Goal: Task Accomplishment & Management: Use online tool/utility

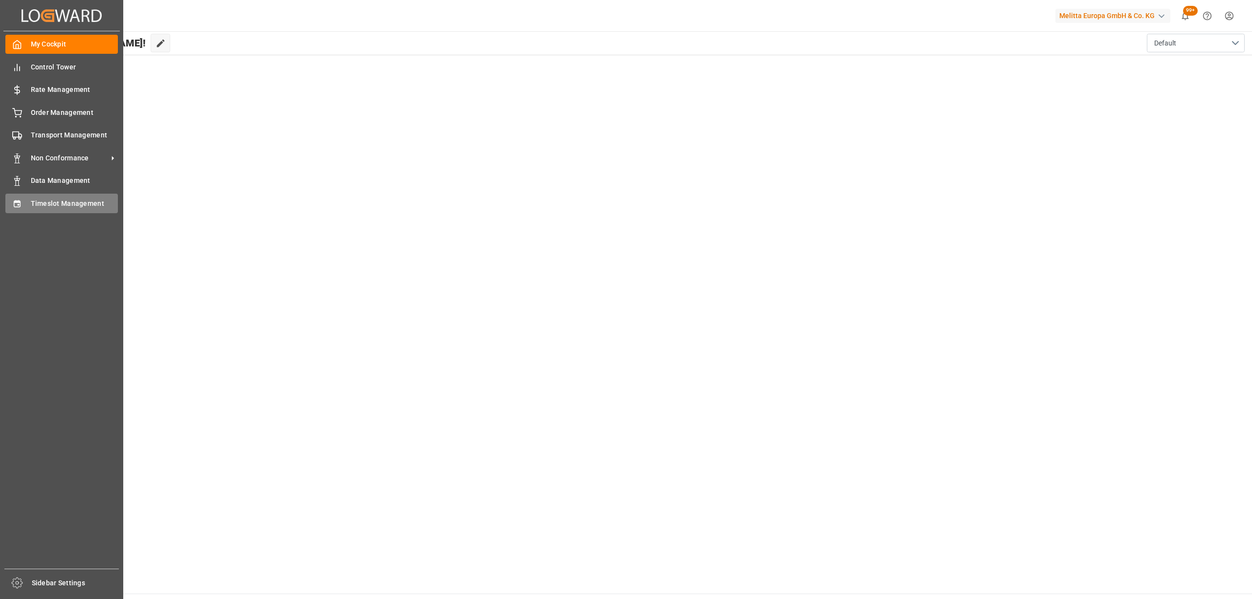
click at [26, 212] on div "Timeslot Management Timeslot Management" at bounding box center [61, 203] width 112 height 19
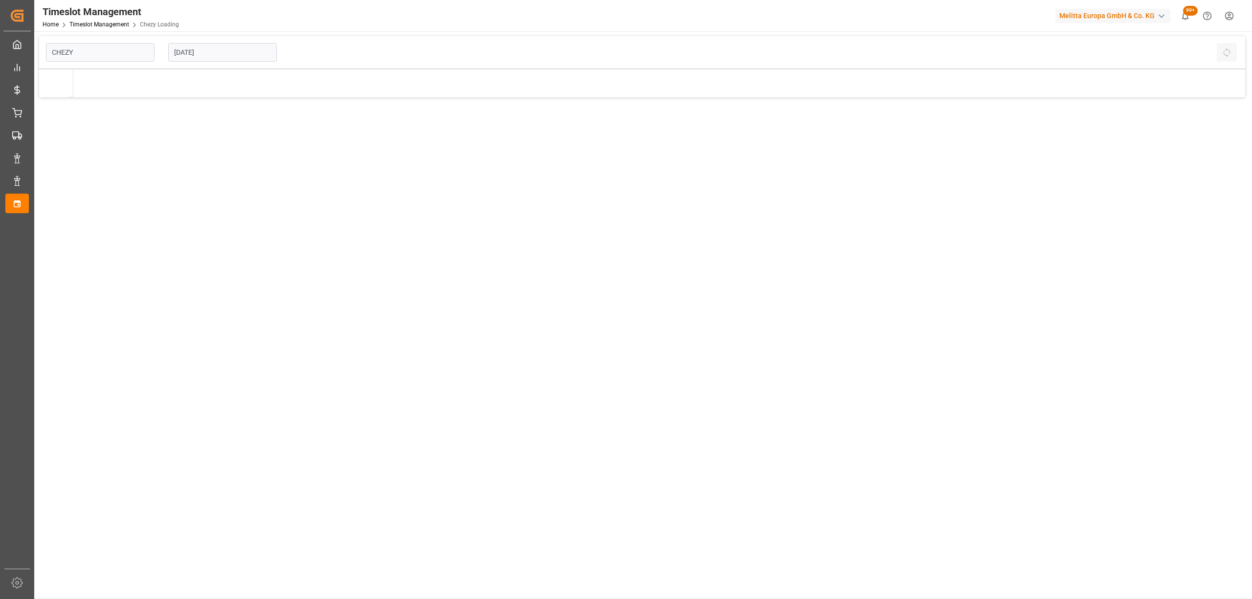
type input "Chezy Loading"
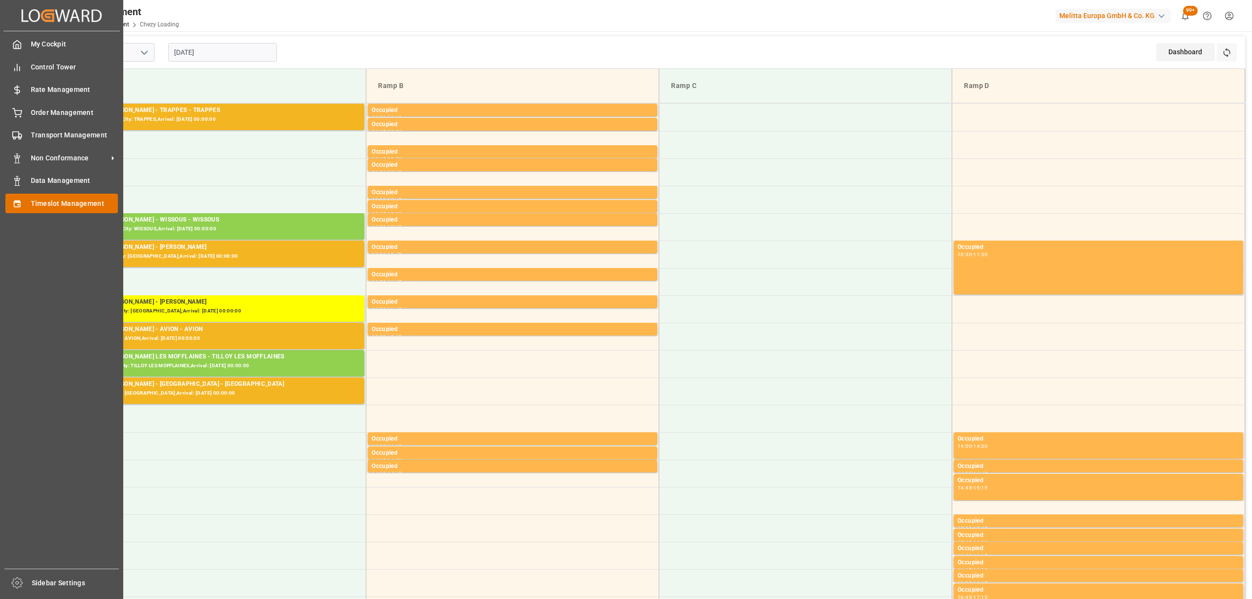
click at [23, 206] on div "Timeslot Management Timeslot Management" at bounding box center [61, 203] width 112 height 19
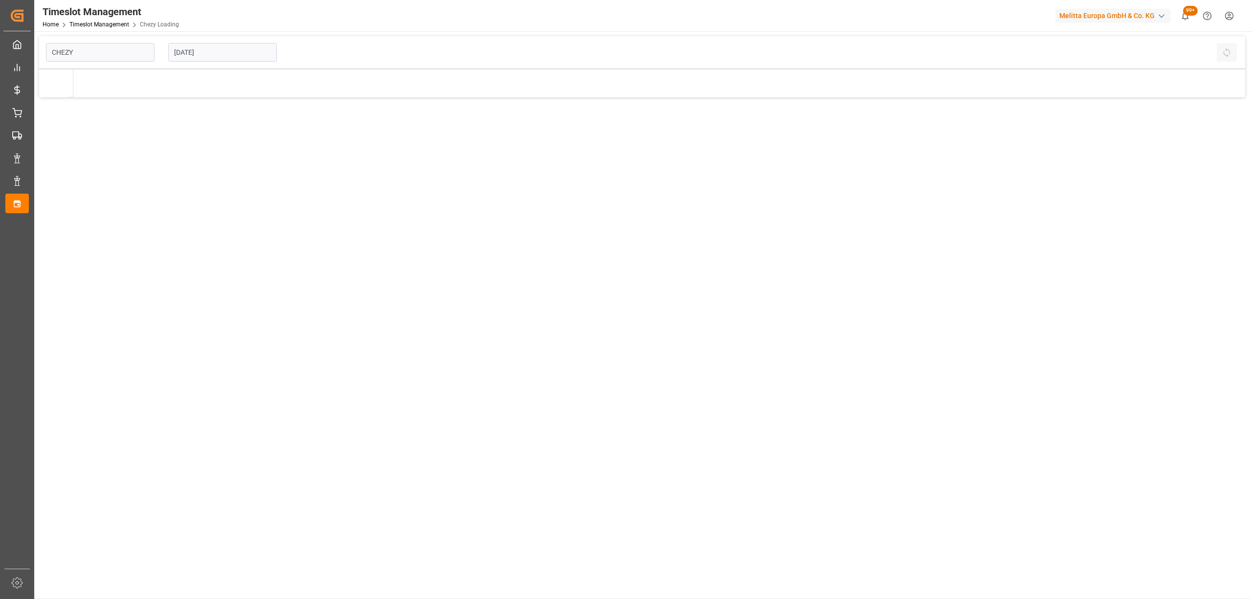
type input "Chezy Loading"
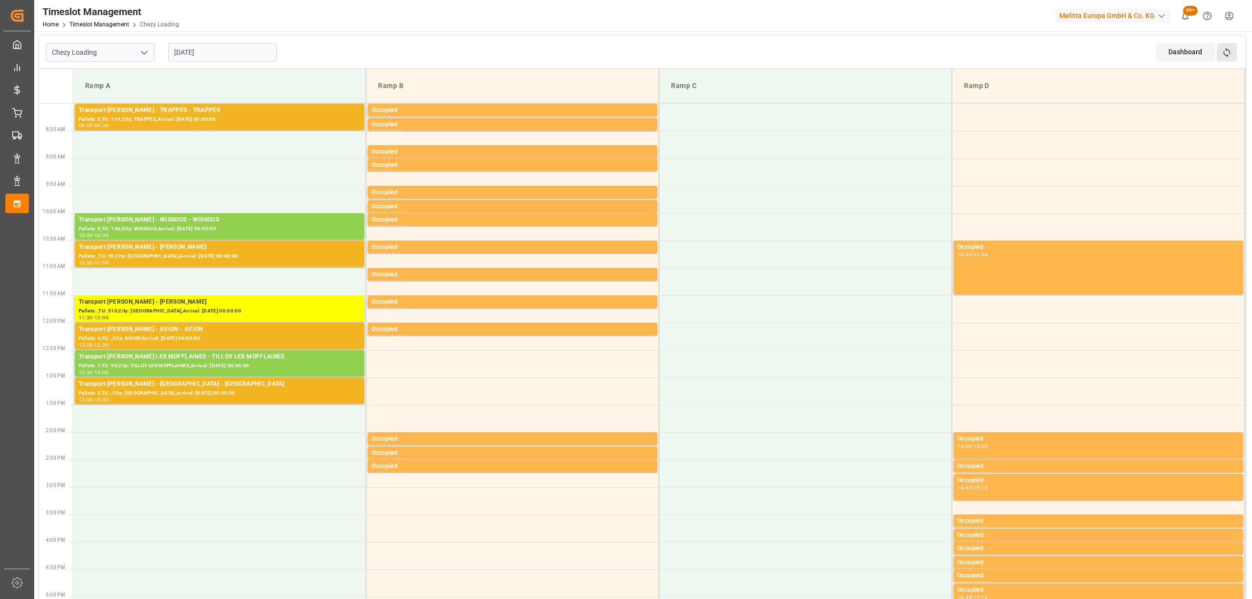
click at [1236, 45] on button "Refresh Time Slots" at bounding box center [1227, 52] width 20 height 19
drag, startPoint x: 1215, startPoint y: 50, endPoint x: 1230, endPoint y: 55, distance: 15.0
click at [1229, 55] on div "Dashboard View Dashboard Refresh Time Slots" at bounding box center [1200, 52] width 89 height 32
click at [1230, 55] on icon at bounding box center [1227, 52] width 10 height 10
click at [471, 76] on td "Ramp B" at bounding box center [512, 86] width 293 height 34
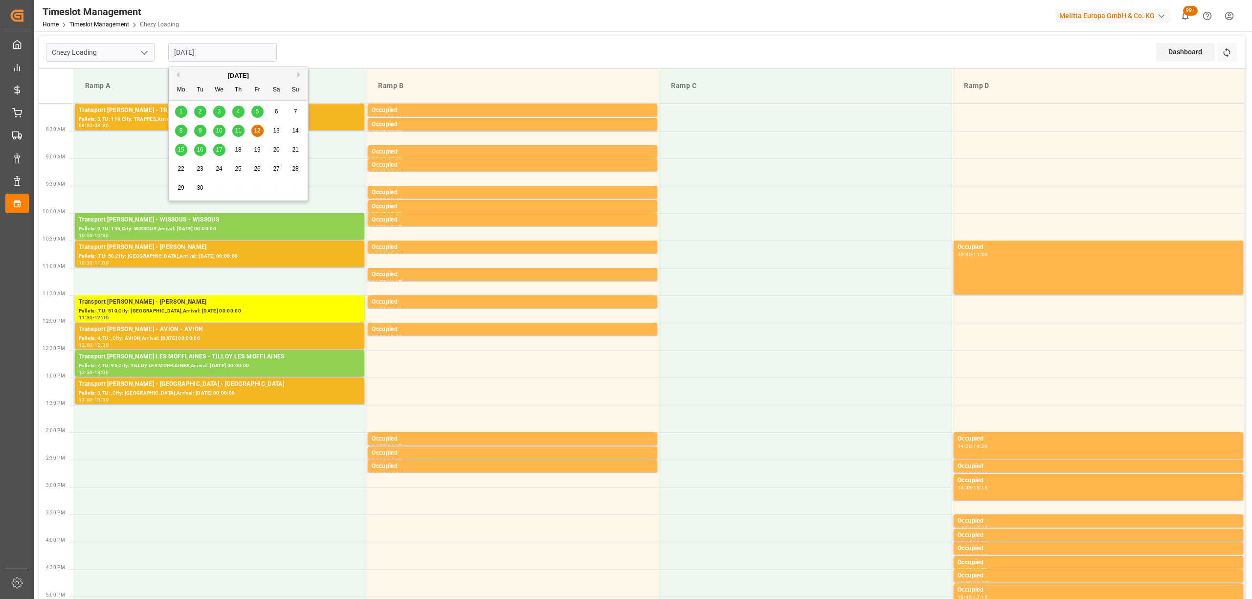
click at [185, 51] on input "[DATE]" at bounding box center [222, 52] width 109 height 19
click at [180, 148] on span "15" at bounding box center [181, 149] width 6 height 7
type input "[DATE]"
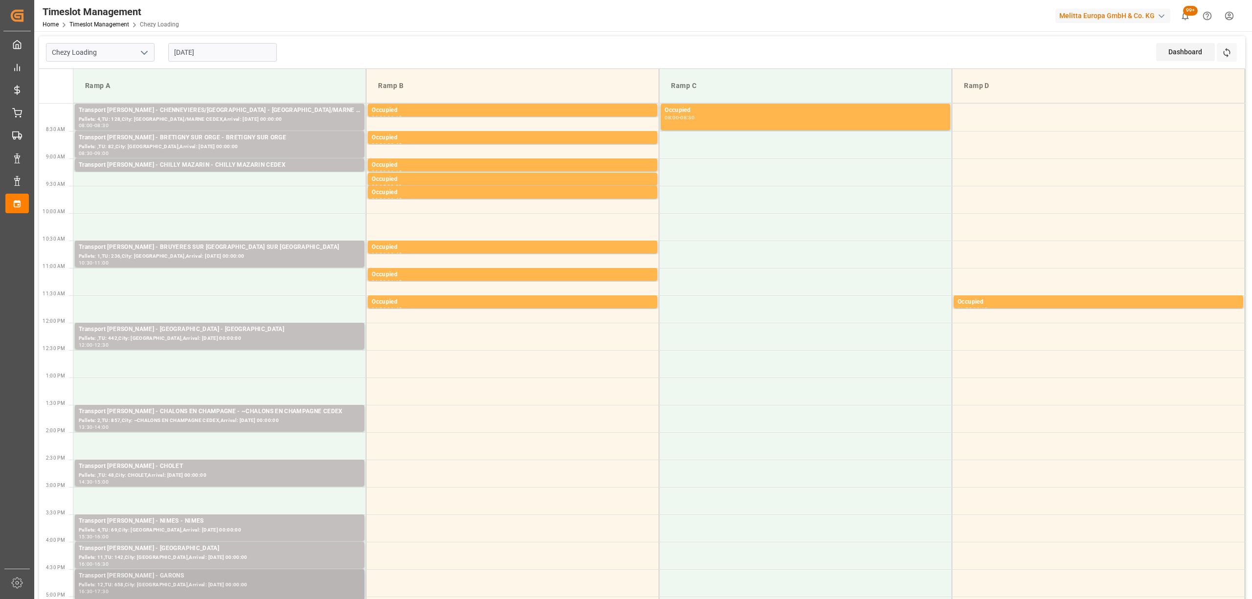
scroll to position [130, 0]
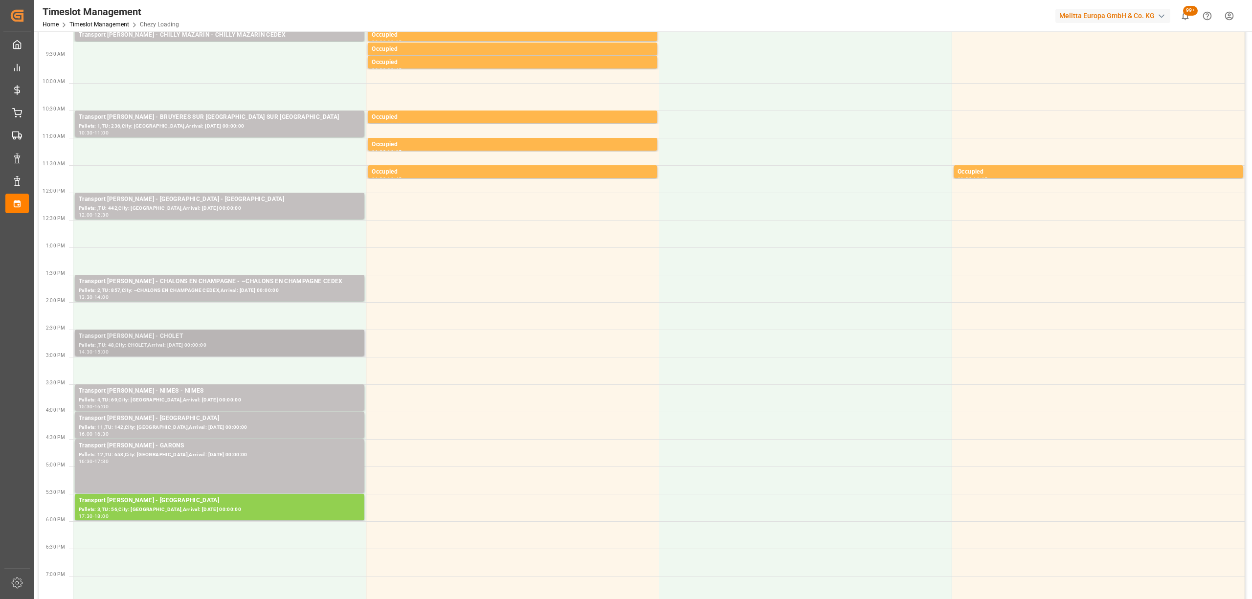
click at [210, 330] on div "Transport [PERSON_NAME] - CHOLET Pallets: ,TU: 48,City: [GEOGRAPHIC_DATA],Arriv…" at bounding box center [220, 343] width 290 height 26
click at [276, 337] on div "Transport [PERSON_NAME] - CHOLET" at bounding box center [220, 337] width 282 height 10
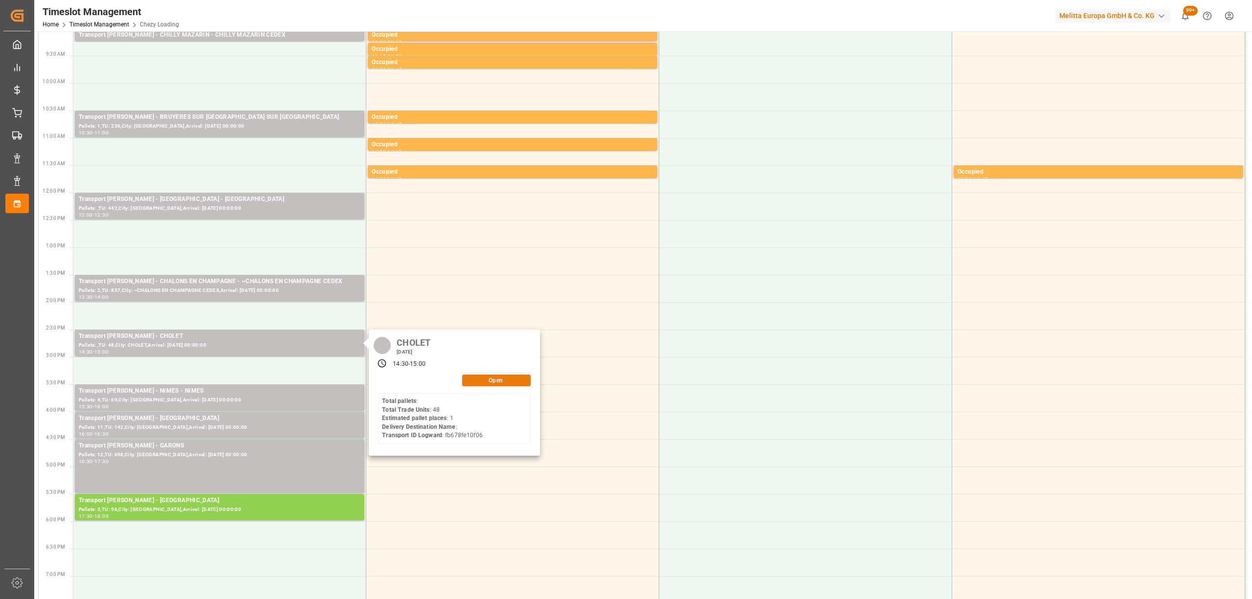
click at [503, 379] on button "Open" at bounding box center [496, 381] width 68 height 12
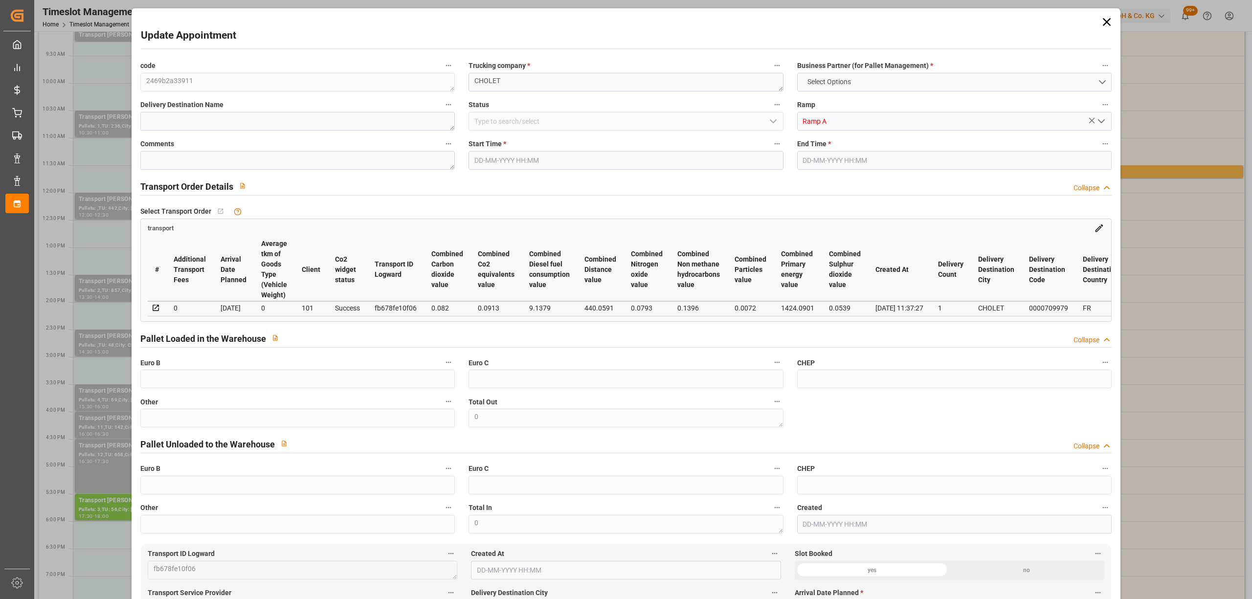
type textarea "2469b2a33911"
type textarea "CHOLET"
type input "Ramp A"
type textarea "0"
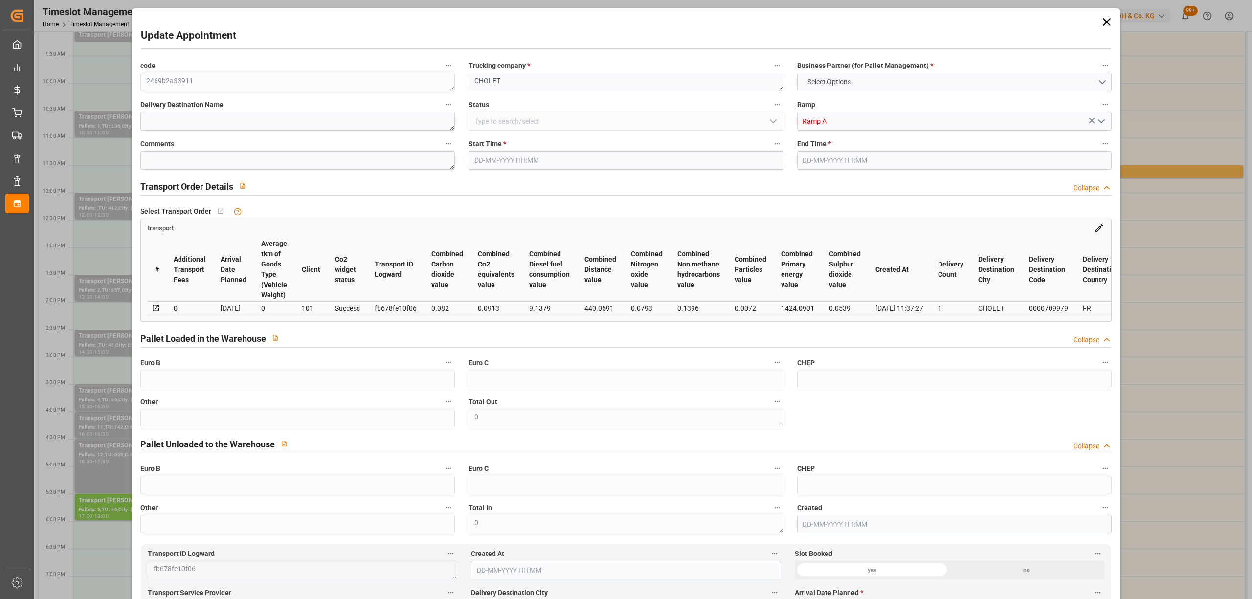
type textarea "fb678fe10f06"
type textarea "CHOLET"
type textarea "0000709979"
type textarea "2469b2a33911"
type textarea "FR-02570"
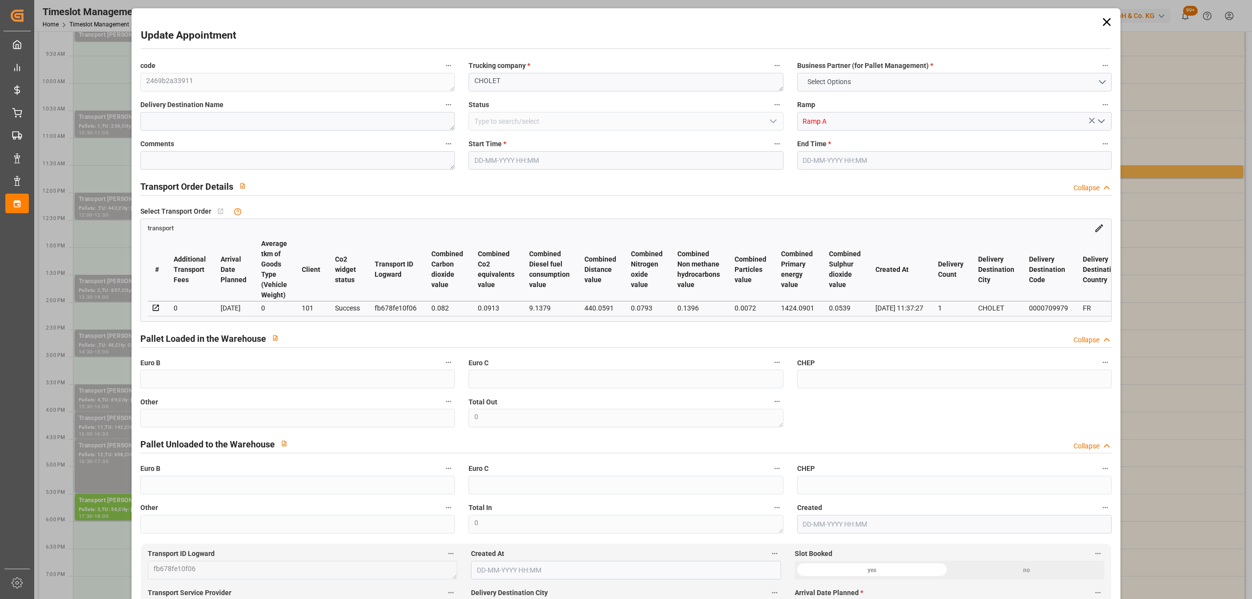
type textarea "FR"
type input "Road"
type input "FR"
type input "02570"
type input "FR"
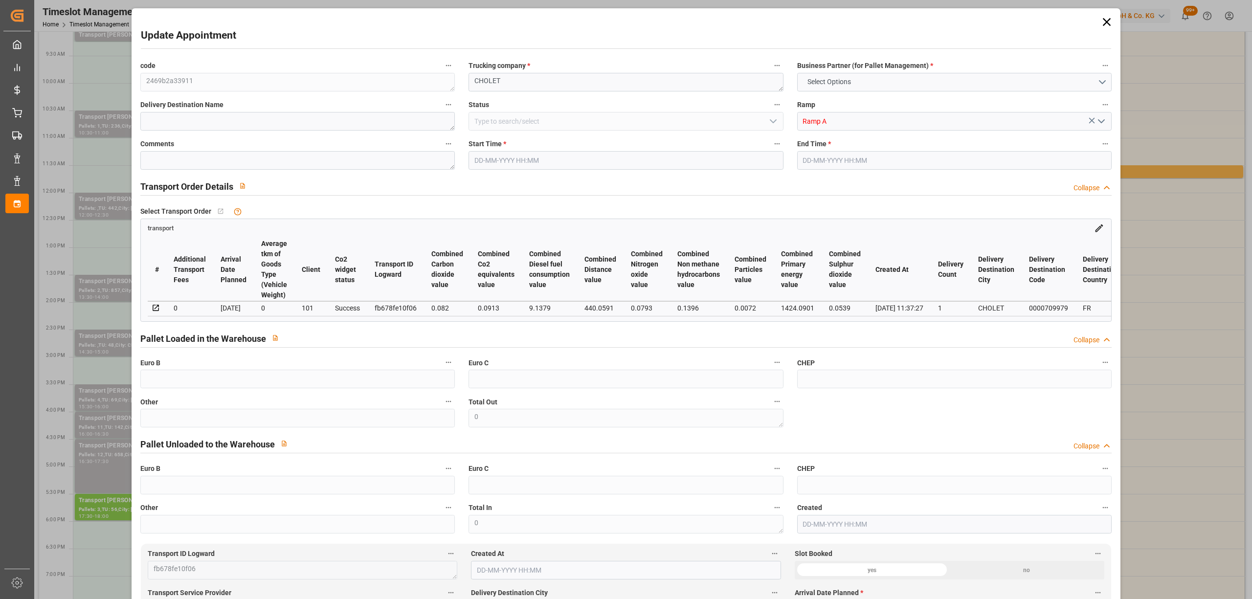
type input "49300"
type input "Small Shipment"
type input "3.5-7.5 t"
type input "EURO 6"
type input "Diesel"
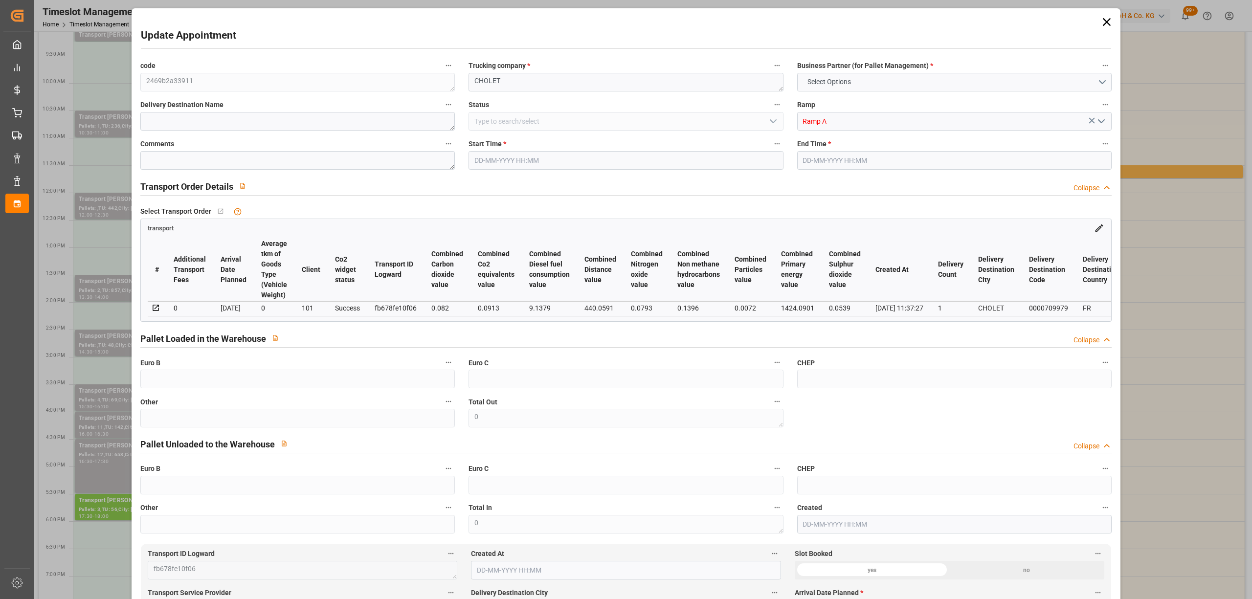
type input "1"
type input "213.74"
type input "0"
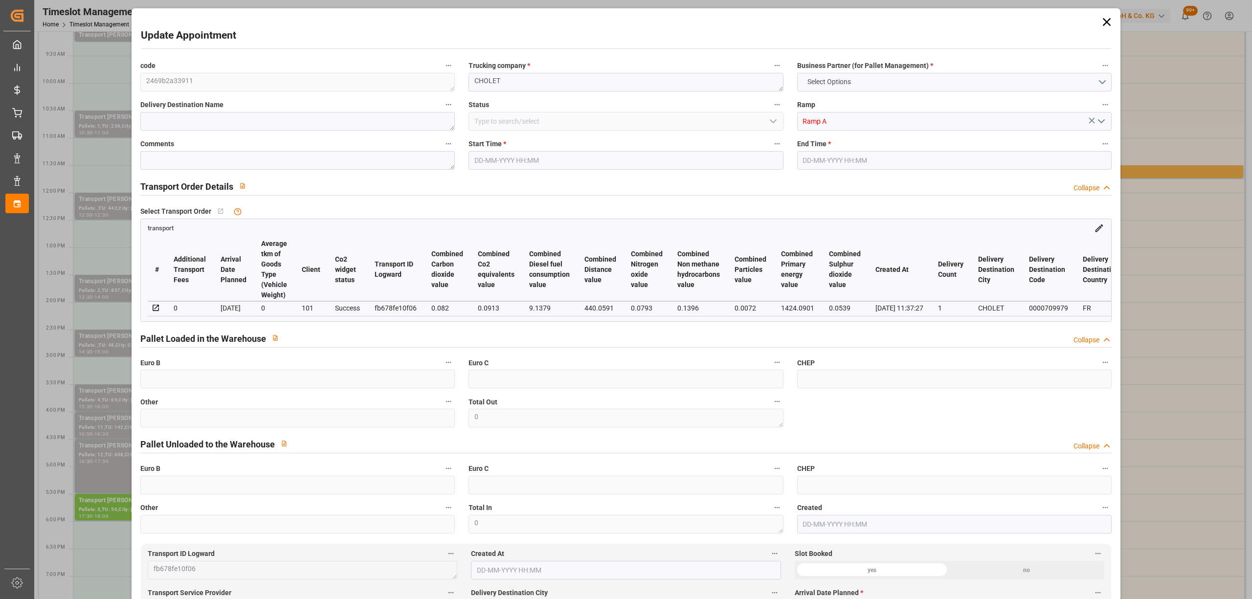
type input "206.5156"
type input "-7.2244"
type input "0"
type input "302.133"
type input "379.226"
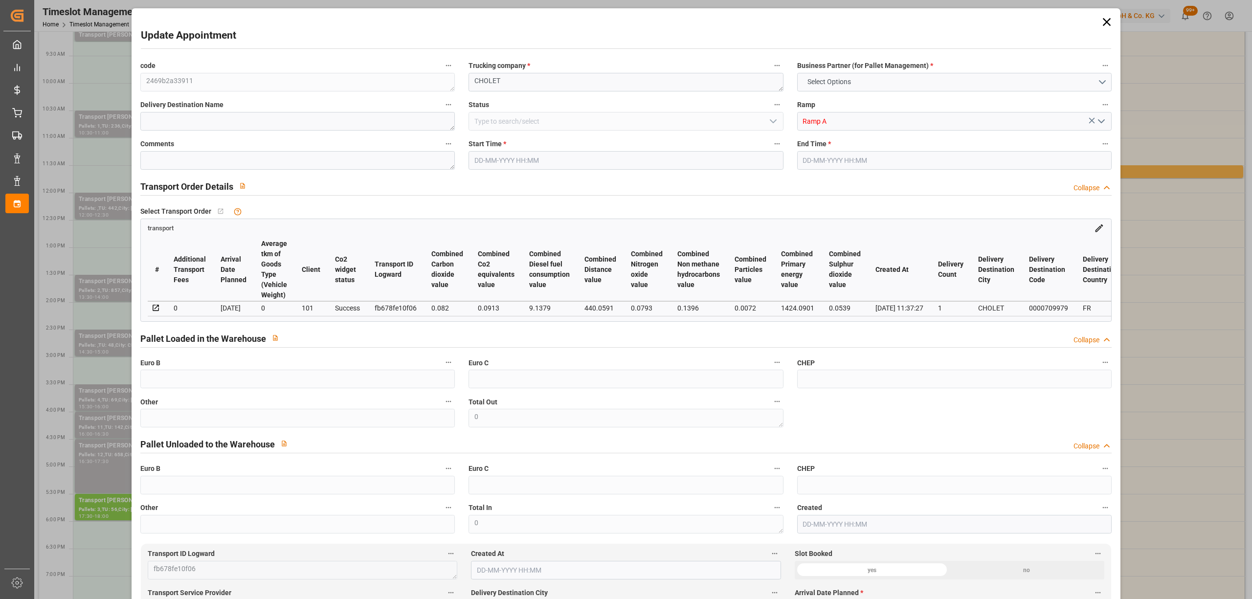
type input "899.016"
type input "49"
type input "0"
type input "48"
type input "1"
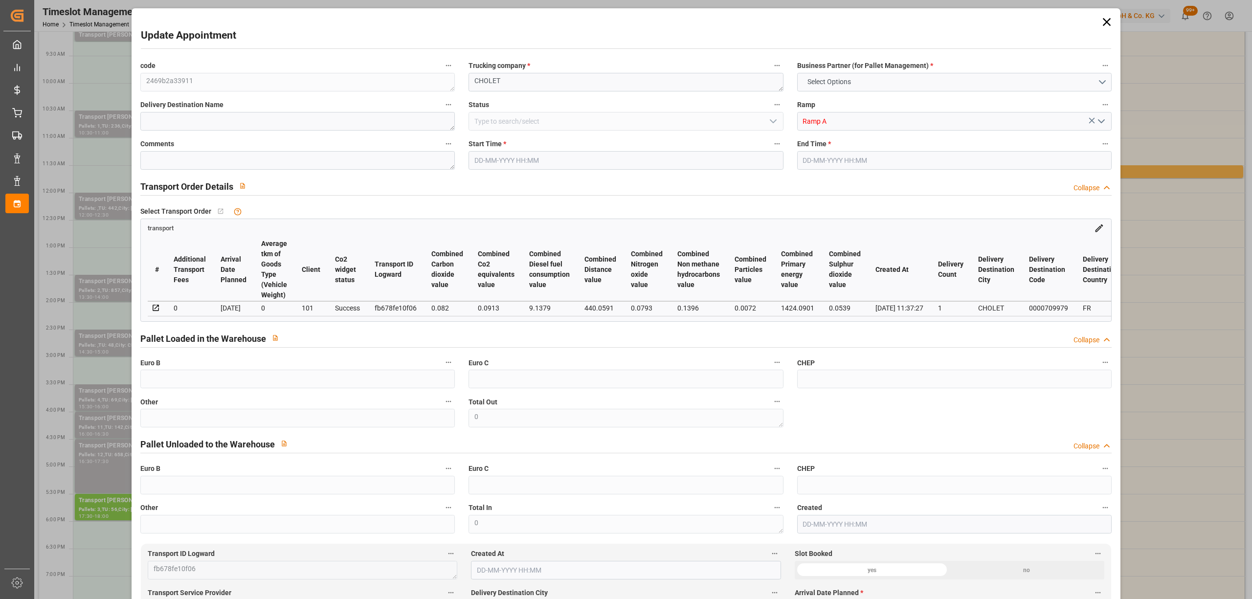
type input "101"
type input "356.226"
type input "0"
type input "4710.8598"
type input "0"
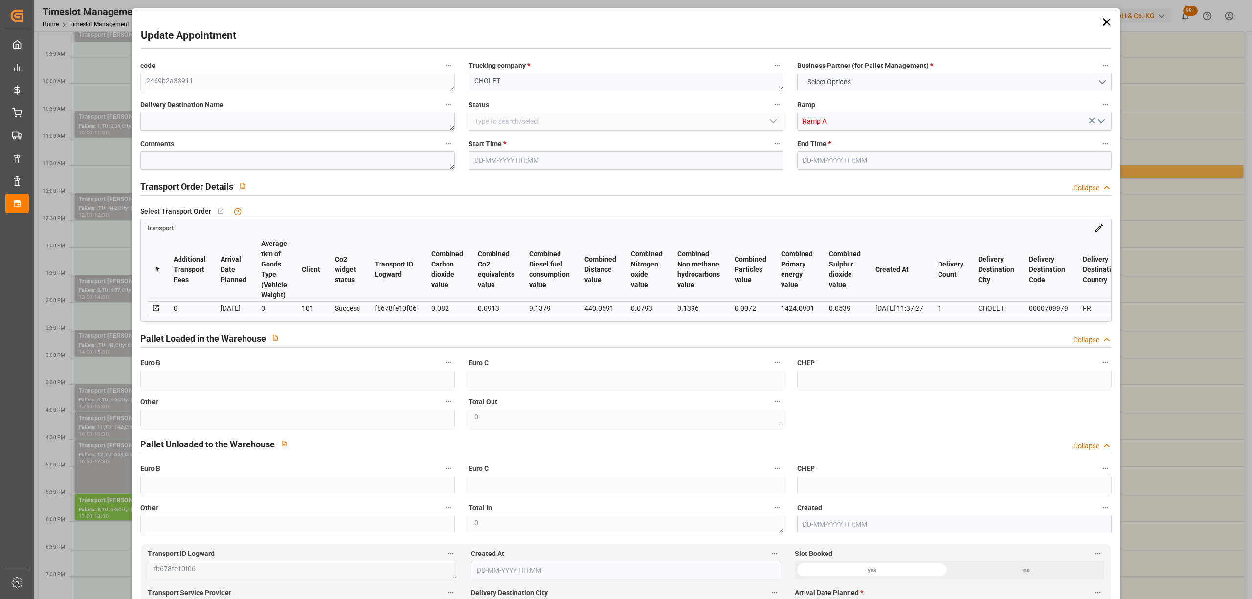
type input "0"
type input "21"
type input "35"
type input "[DATE] 14:30"
type input "[DATE] 15:00"
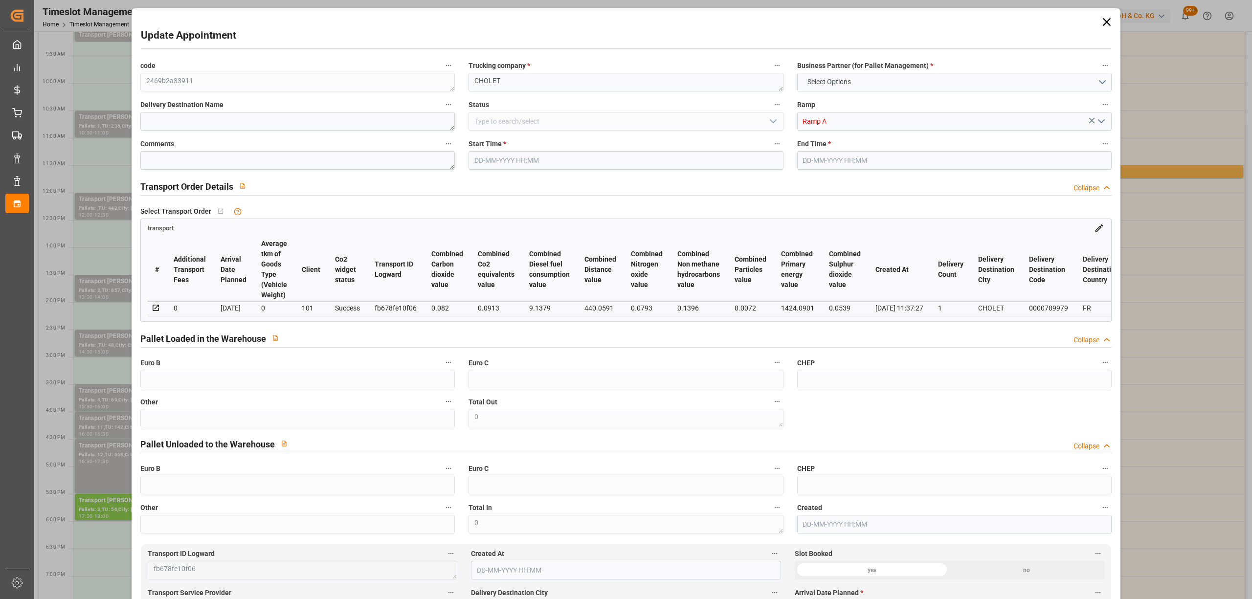
type input "[DATE] 13:47"
type input "[DATE] 11:37"
type input "[DATE]"
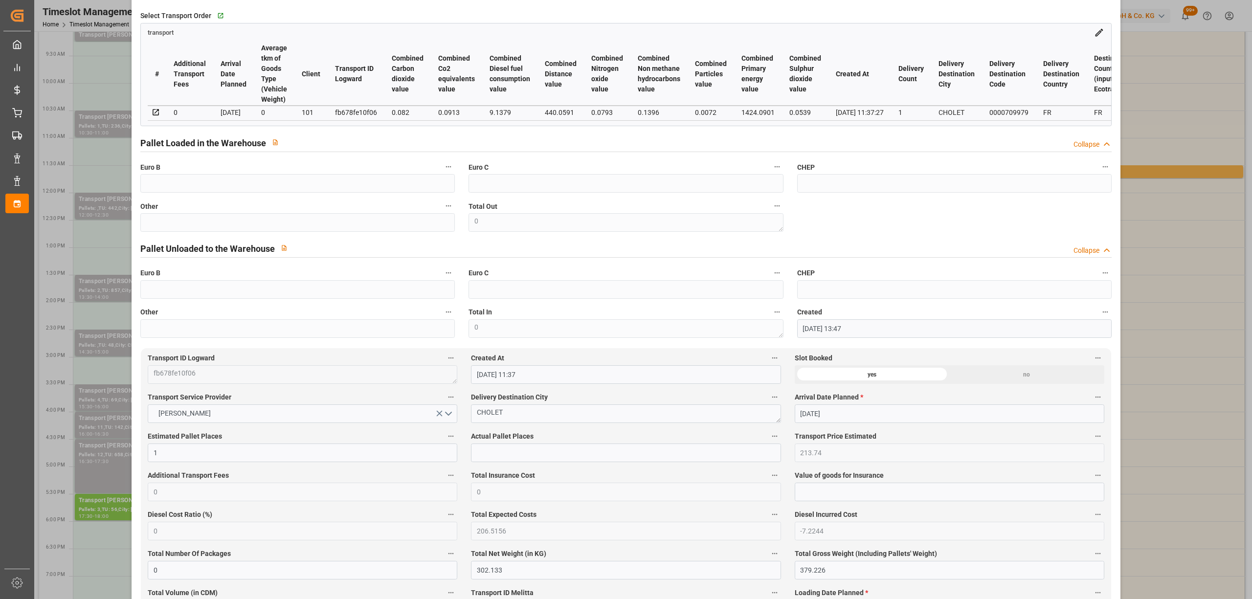
scroll to position [0, 0]
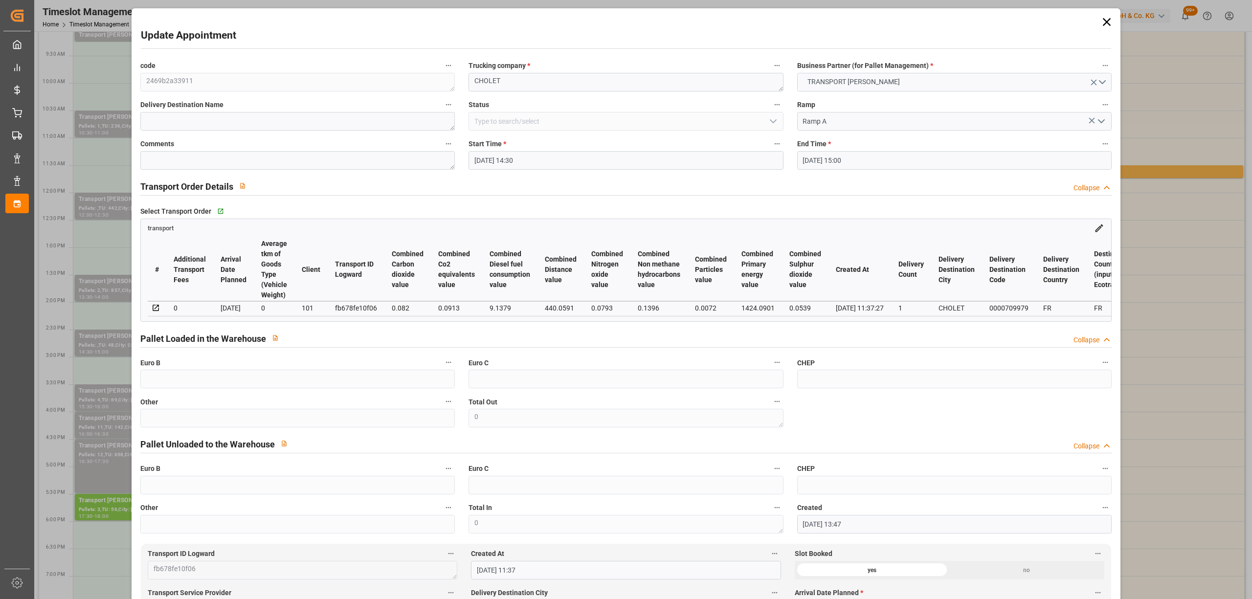
click at [1102, 22] on icon at bounding box center [1106, 22] width 8 height 8
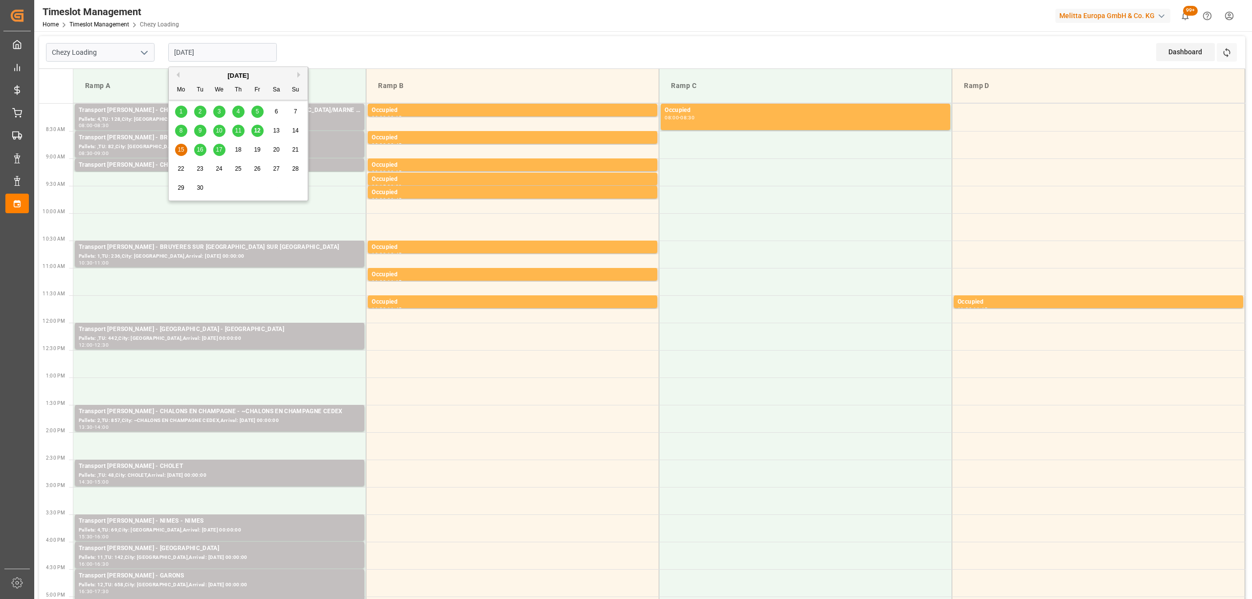
click at [219, 56] on input "[DATE]" at bounding box center [222, 52] width 109 height 19
click at [202, 144] on div "16" at bounding box center [200, 150] width 12 height 12
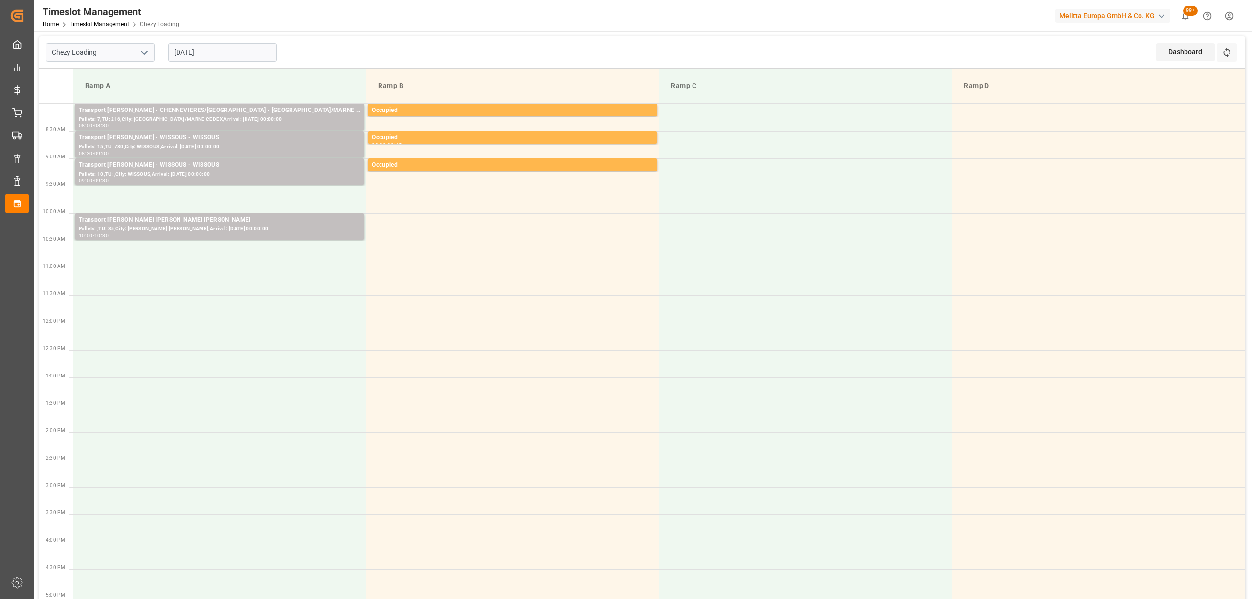
click at [220, 41] on div "[DATE]" at bounding box center [222, 52] width 122 height 32
click at [225, 51] on input "[DATE]" at bounding box center [222, 52] width 109 height 19
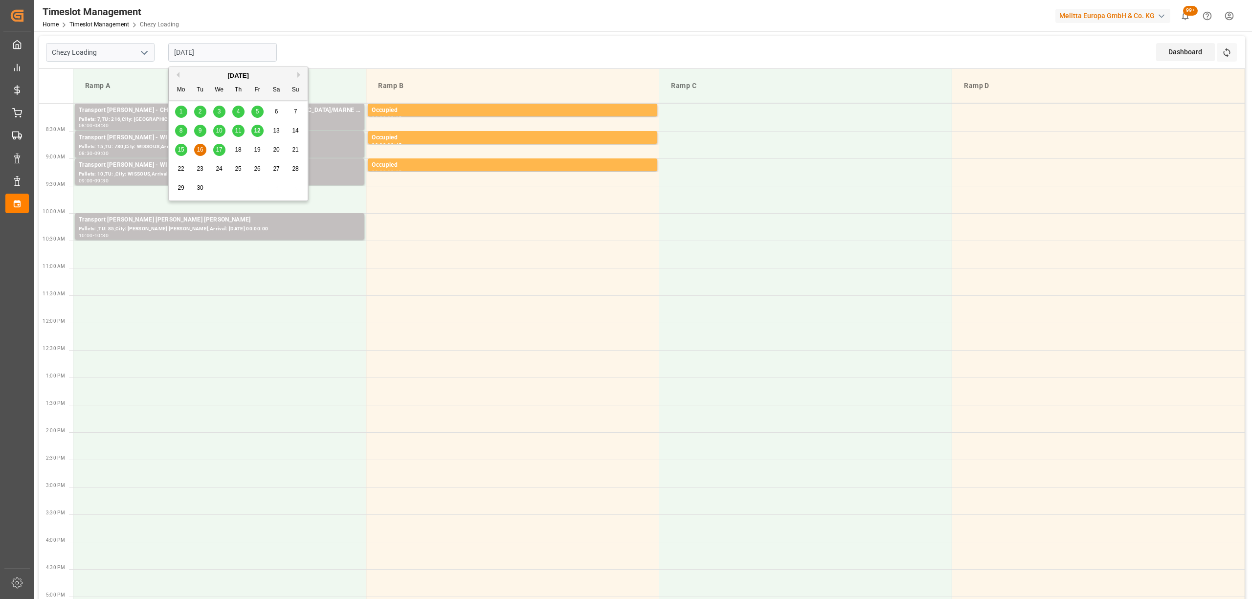
click at [248, 132] on div "8 9 10 11 12 13 14" at bounding box center [239, 130] width 134 height 19
click at [239, 133] on span "11" at bounding box center [238, 130] width 6 height 7
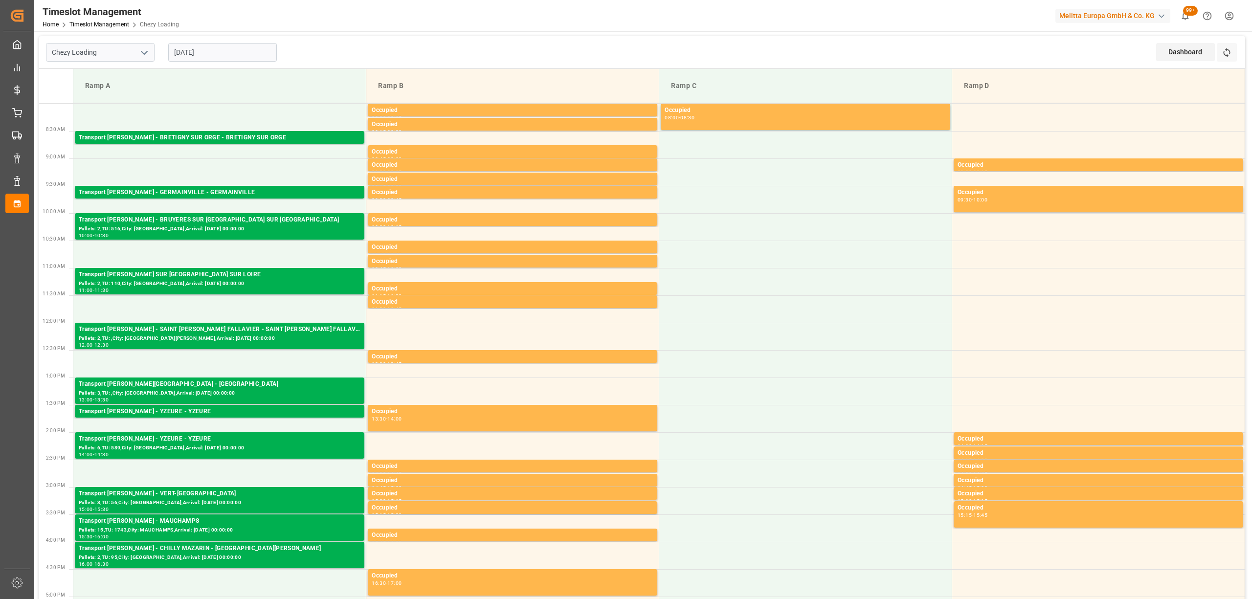
click at [263, 62] on div "[DATE]" at bounding box center [222, 52] width 122 height 32
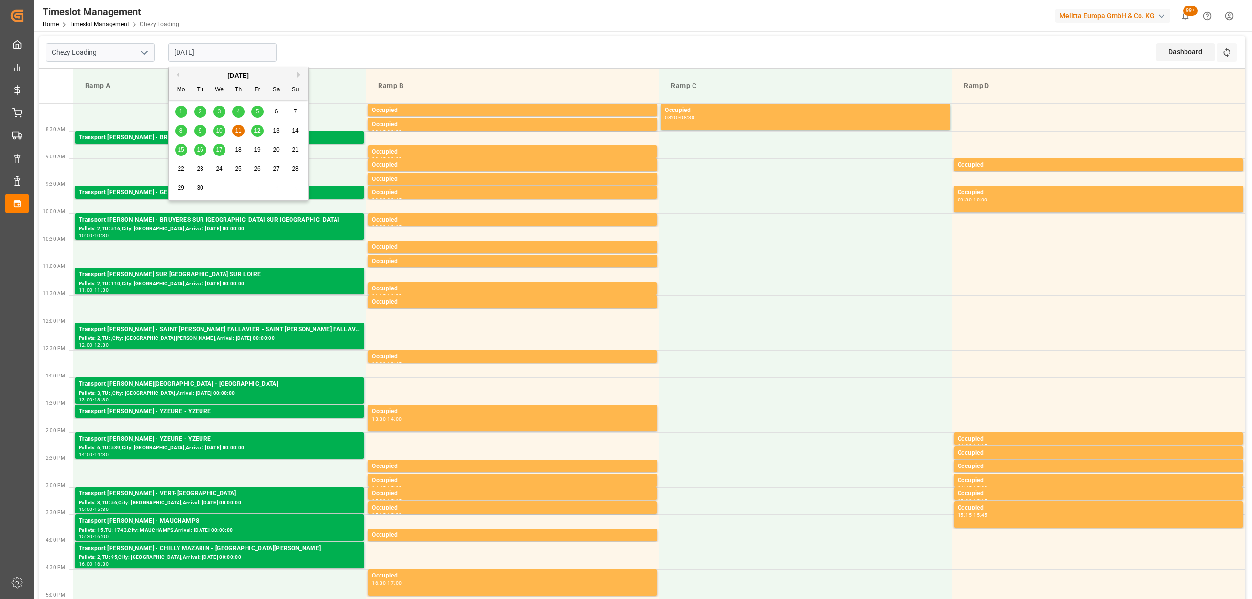
click at [263, 60] on input "[DATE]" at bounding box center [222, 52] width 109 height 19
click at [260, 132] on span "12" at bounding box center [257, 130] width 6 height 7
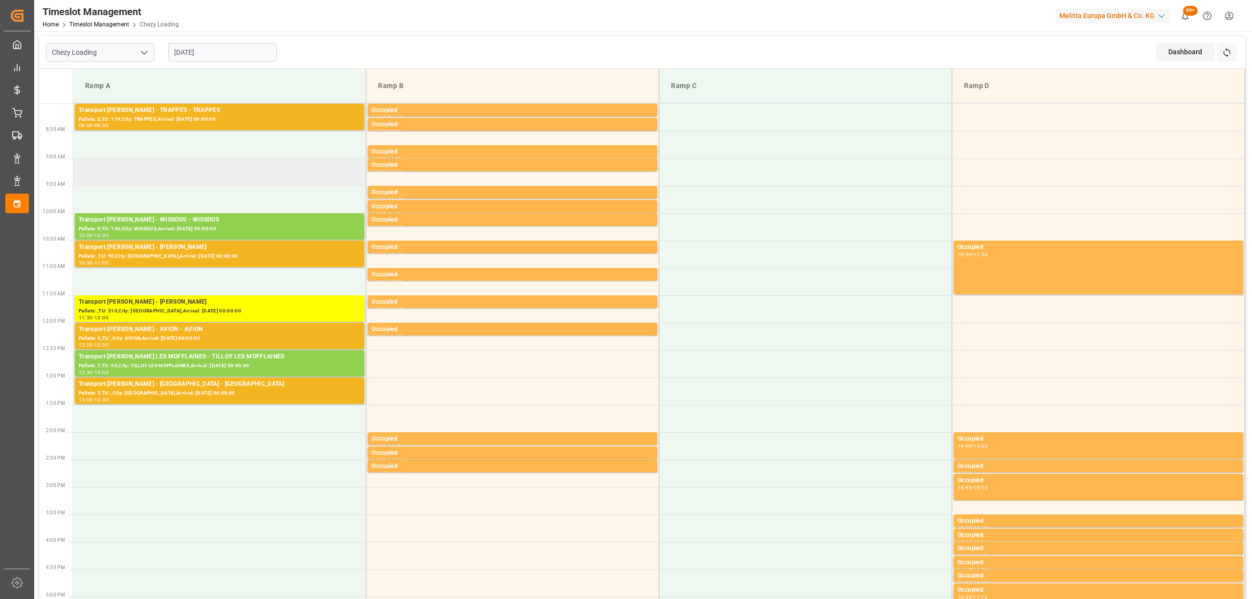
click at [327, 180] on td at bounding box center [219, 171] width 293 height 27
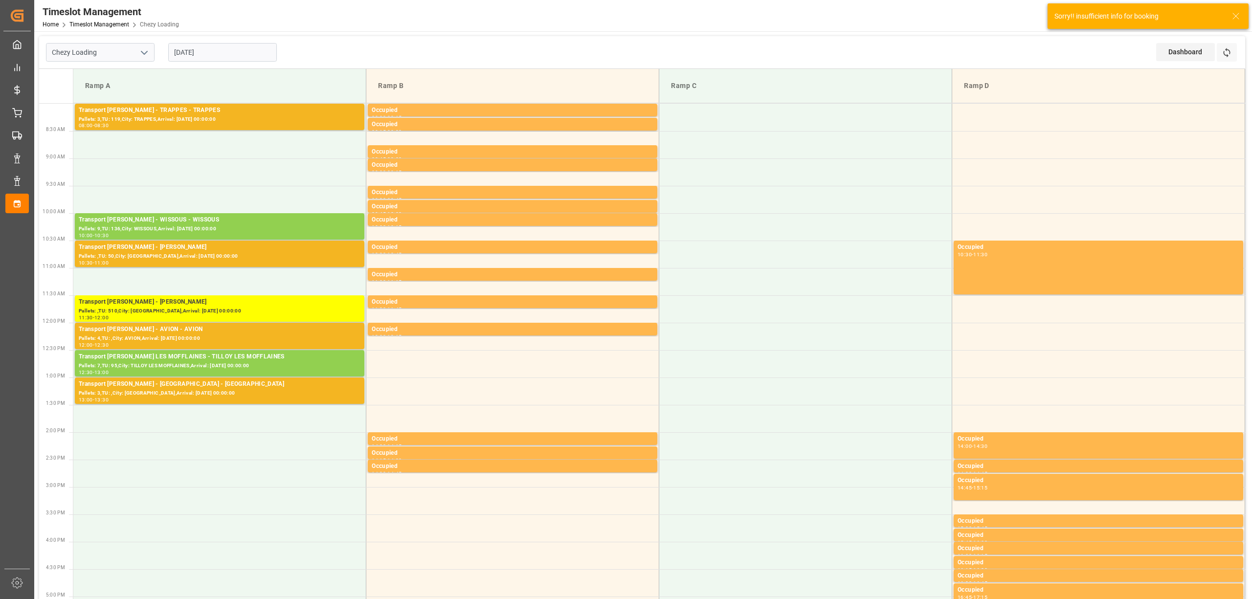
click at [1235, 15] on line at bounding box center [1236, 16] width 6 height 6
click at [1219, 56] on button "Refresh Time Slots" at bounding box center [1227, 52] width 20 height 19
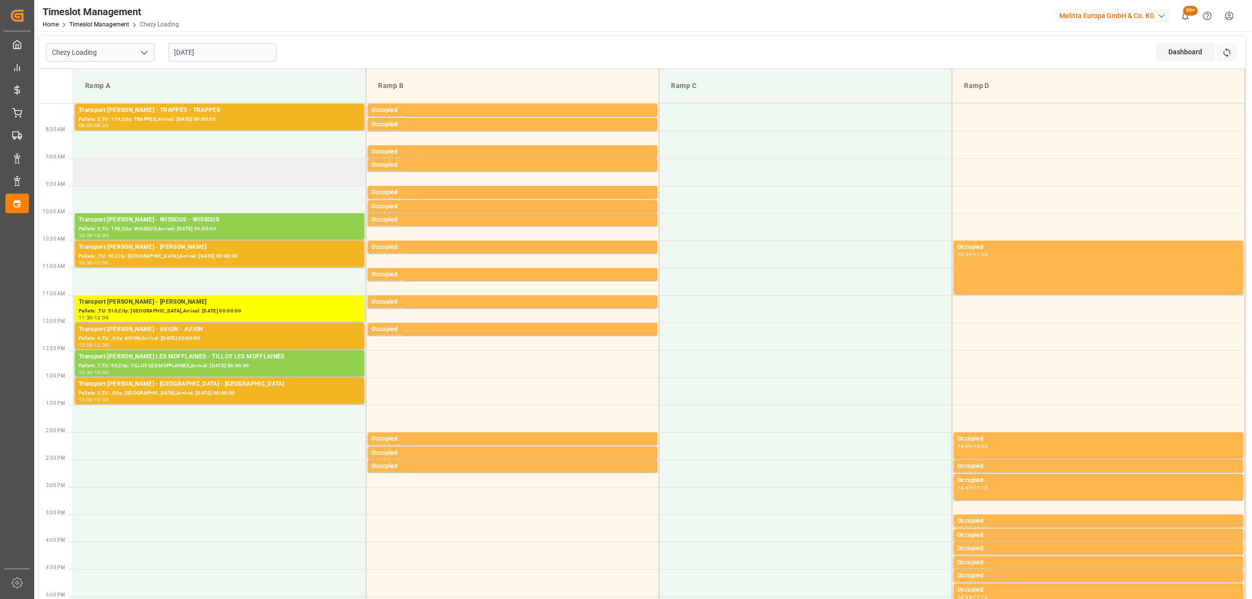
click at [305, 161] on td at bounding box center [219, 171] width 293 height 27
click at [1222, 50] on icon at bounding box center [1227, 52] width 10 height 10
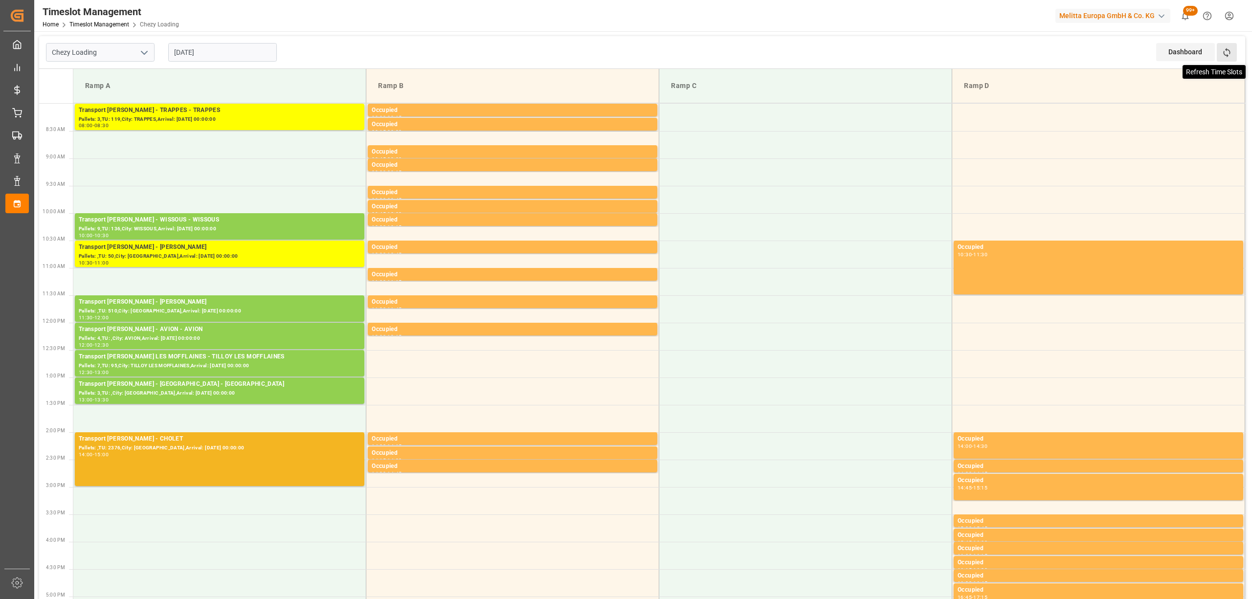
click at [1224, 49] on icon at bounding box center [1227, 52] width 10 height 10
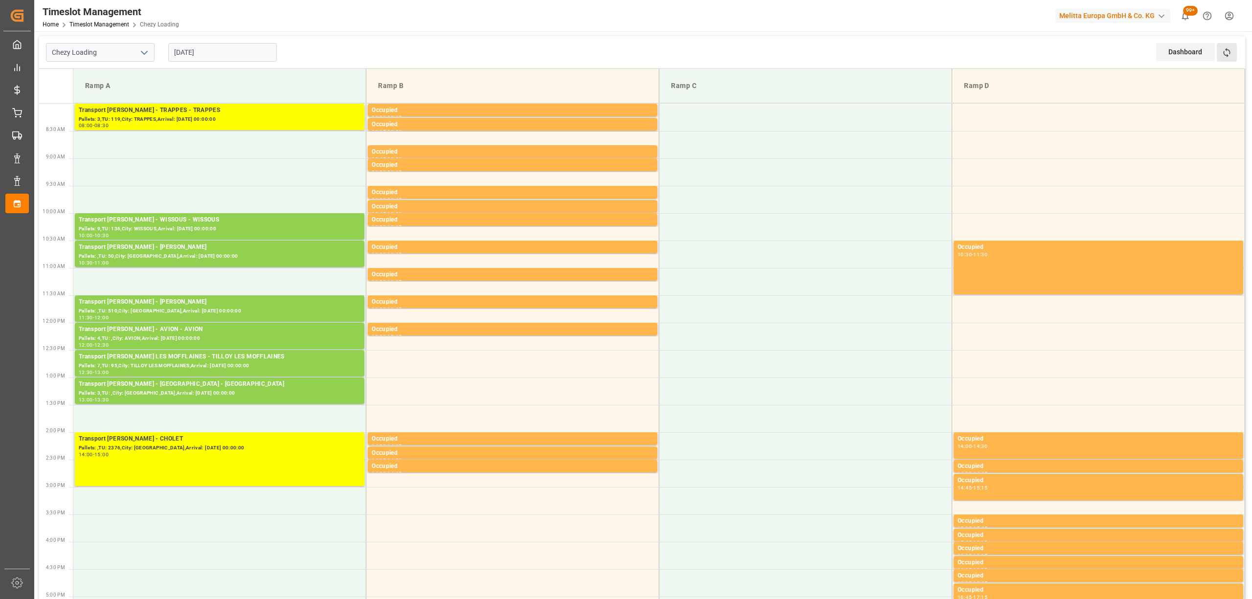
click at [1231, 59] on button "Refresh Time Slots" at bounding box center [1227, 52] width 20 height 19
click at [1217, 63] on div "Refresh Time Slots" at bounding box center [1228, 55] width 22 height 25
click at [1223, 58] on button "Refresh Time Slots" at bounding box center [1227, 52] width 20 height 19
click at [1231, 53] on icon at bounding box center [1227, 52] width 10 height 10
click at [1234, 57] on button "Refresh Time Slots" at bounding box center [1227, 52] width 20 height 19
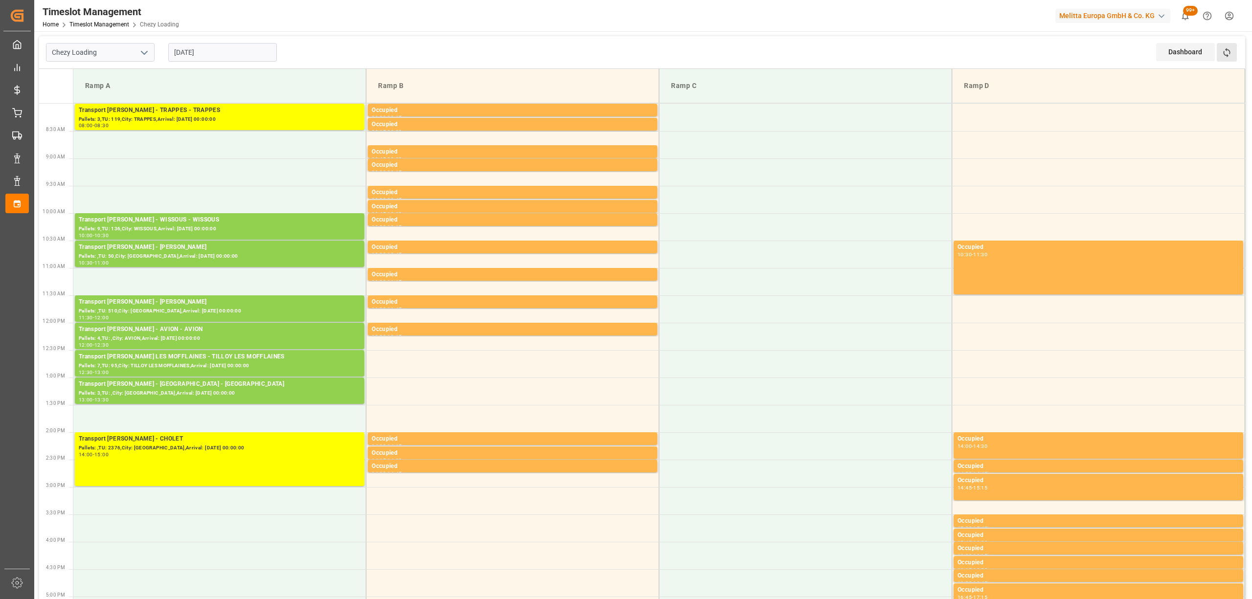
click at [1221, 58] on button "Refresh Time Slots" at bounding box center [1227, 52] width 20 height 19
click at [1231, 55] on icon at bounding box center [1227, 52] width 10 height 10
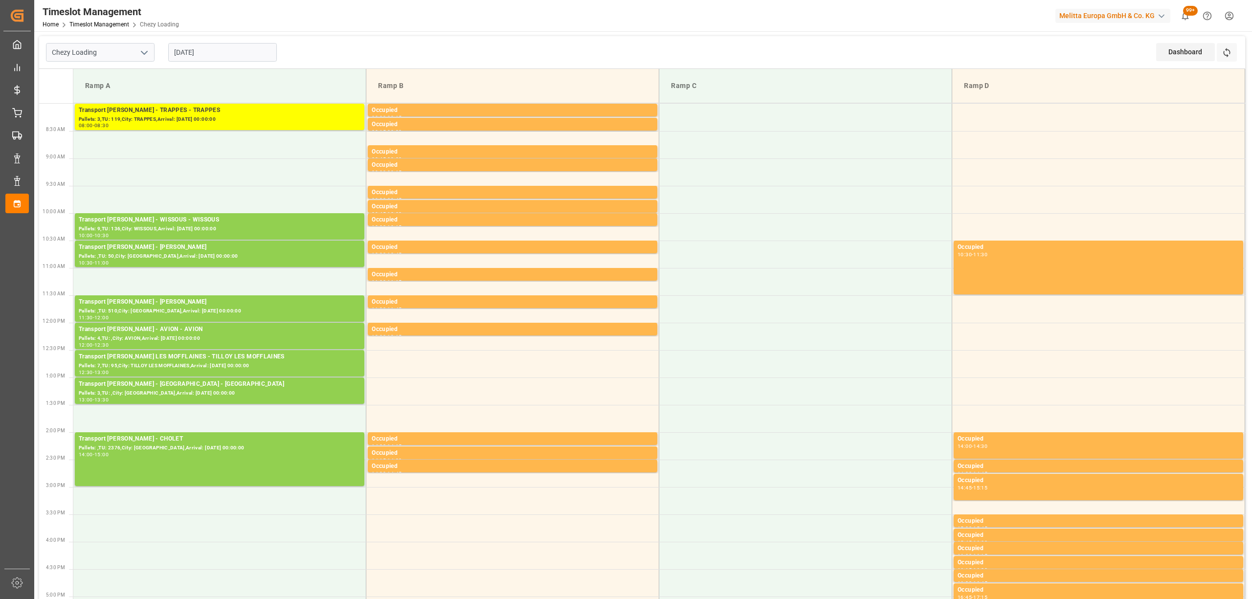
click at [220, 46] on input "[DATE]" at bounding box center [222, 52] width 109 height 19
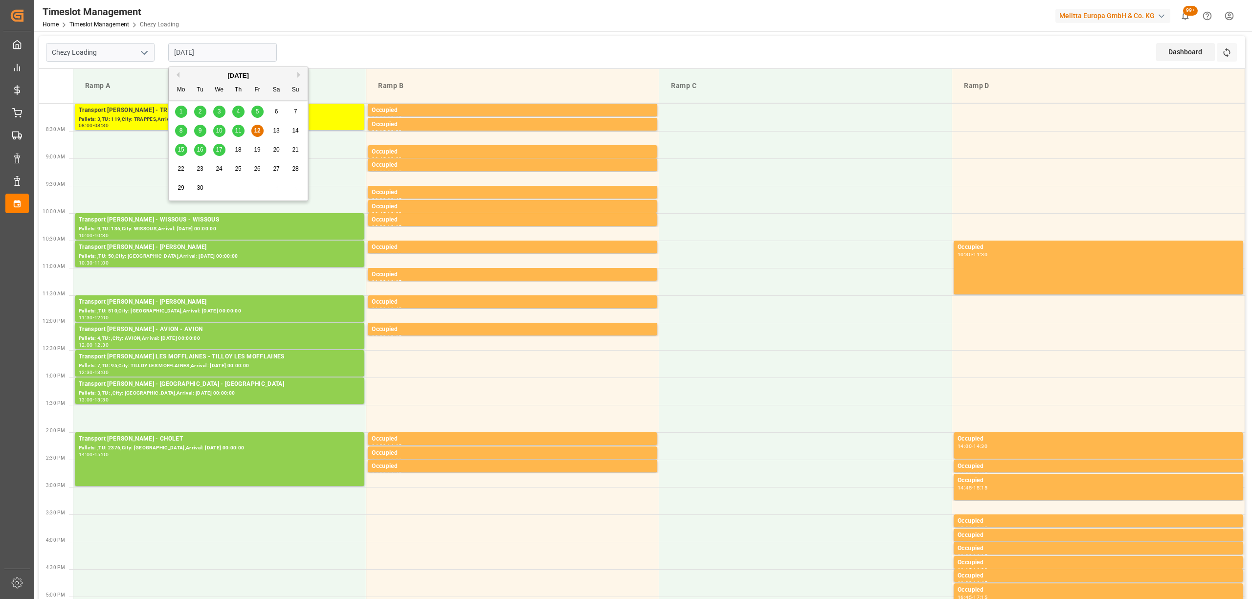
click at [181, 151] on span "15" at bounding box center [181, 149] width 6 height 7
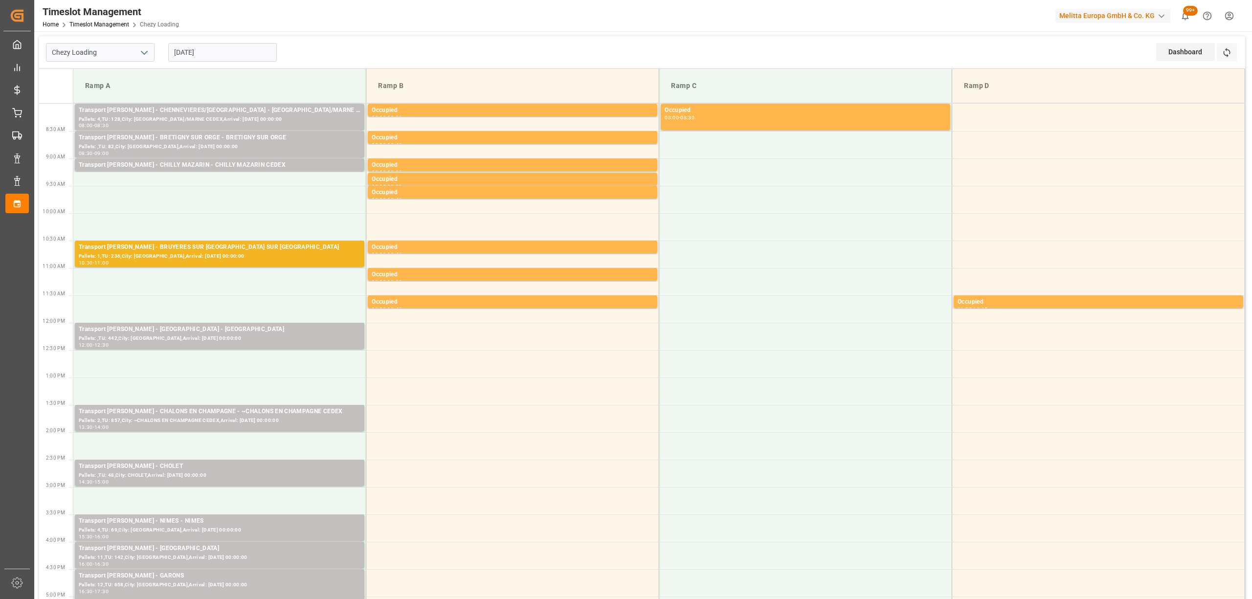
click at [224, 77] on div "Ramp A" at bounding box center [219, 86] width 277 height 18
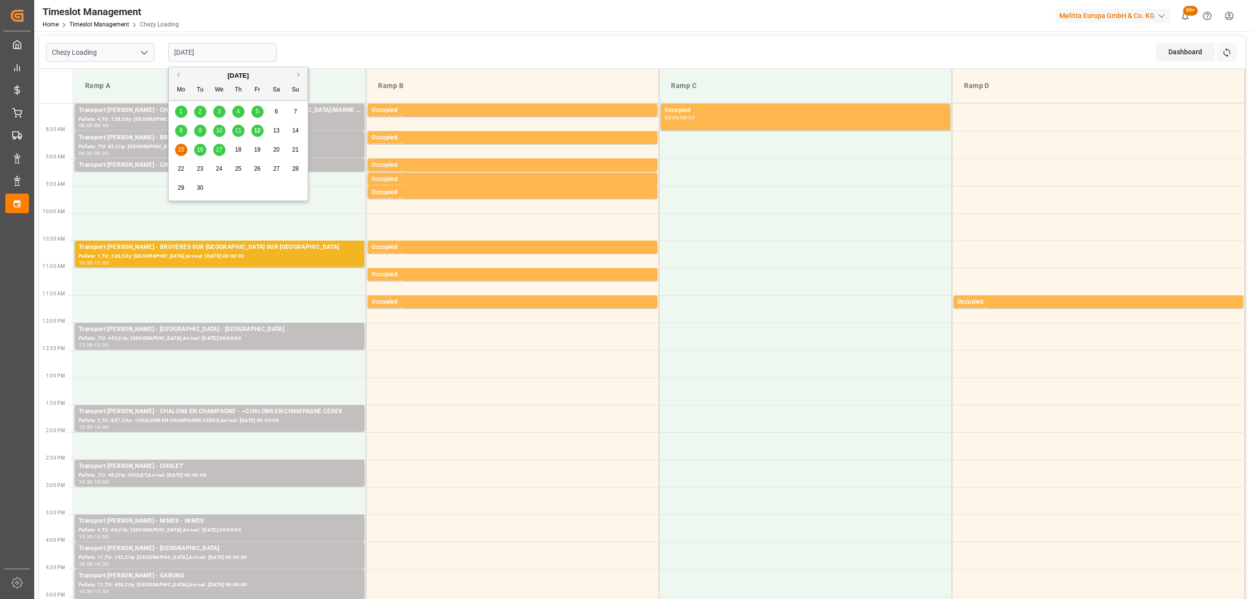
click at [237, 60] on input "[DATE]" at bounding box center [222, 52] width 109 height 19
click at [254, 129] on span "12" at bounding box center [257, 130] width 6 height 7
type input "[DATE]"
